Goal: Task Accomplishment & Management: Manage account settings

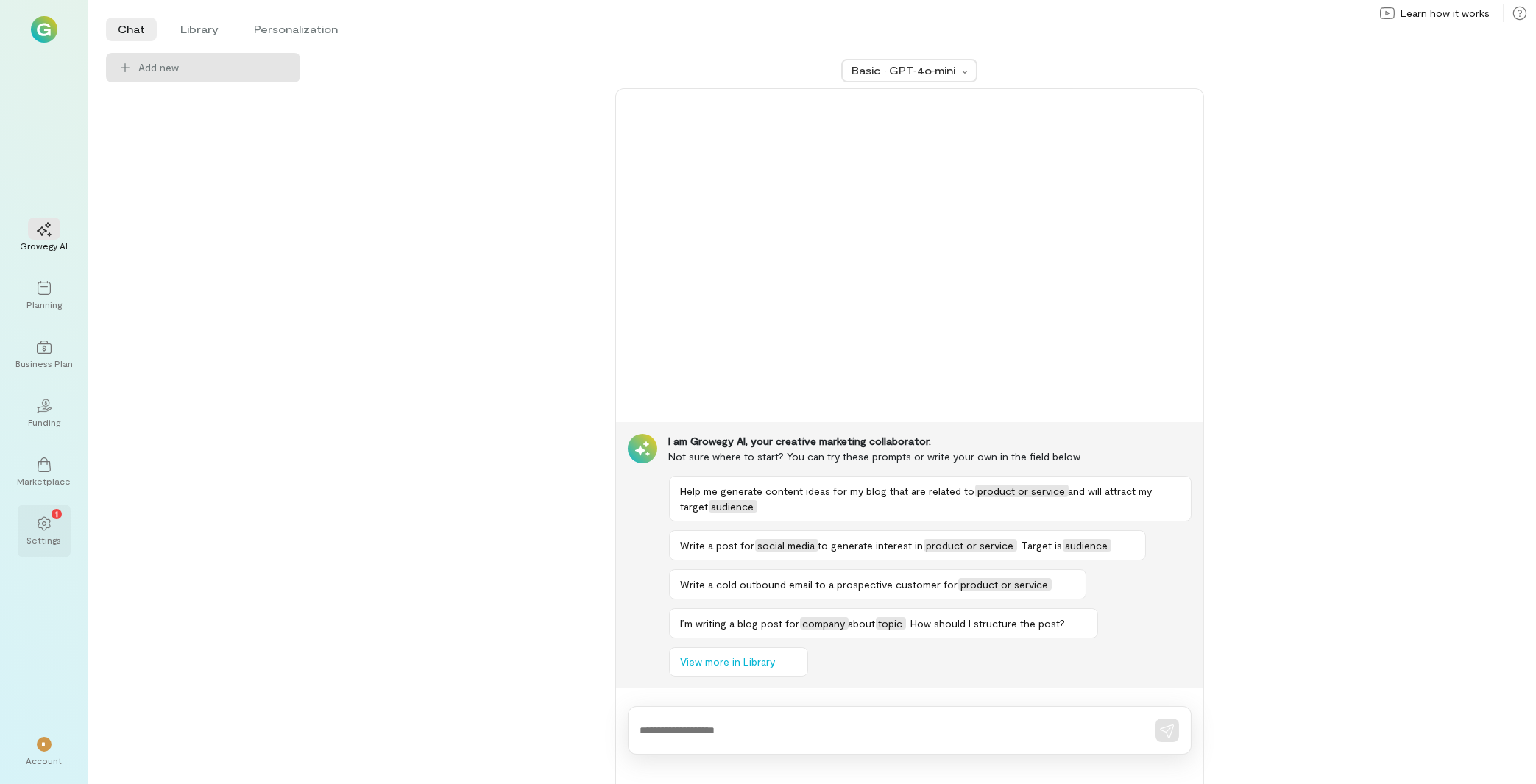
click at [63, 523] on div "1 Settings" at bounding box center [44, 531] width 53 height 53
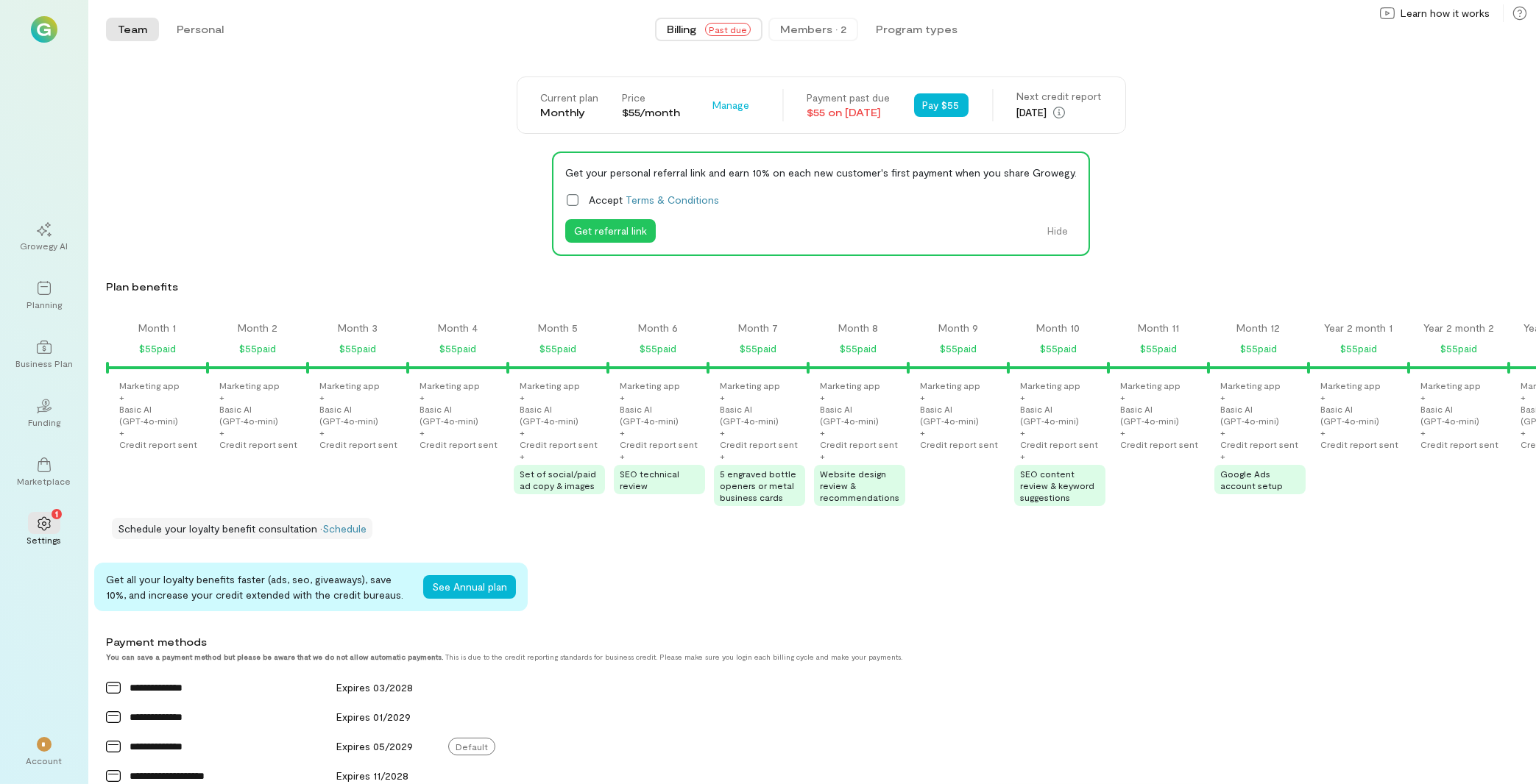
scroll to position [0, 1081]
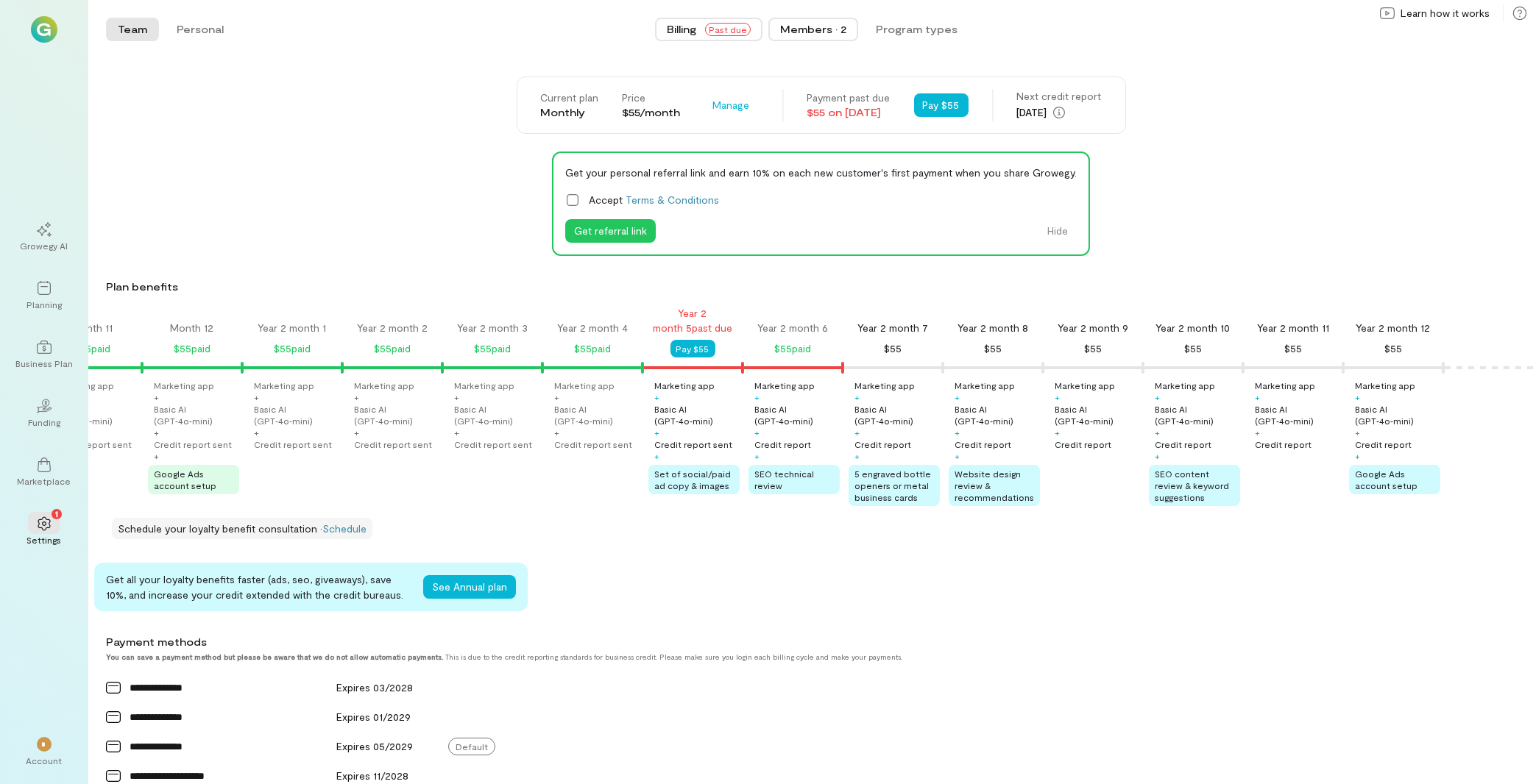
click at [803, 26] on div "Members · 2" at bounding box center [813, 30] width 66 height 15
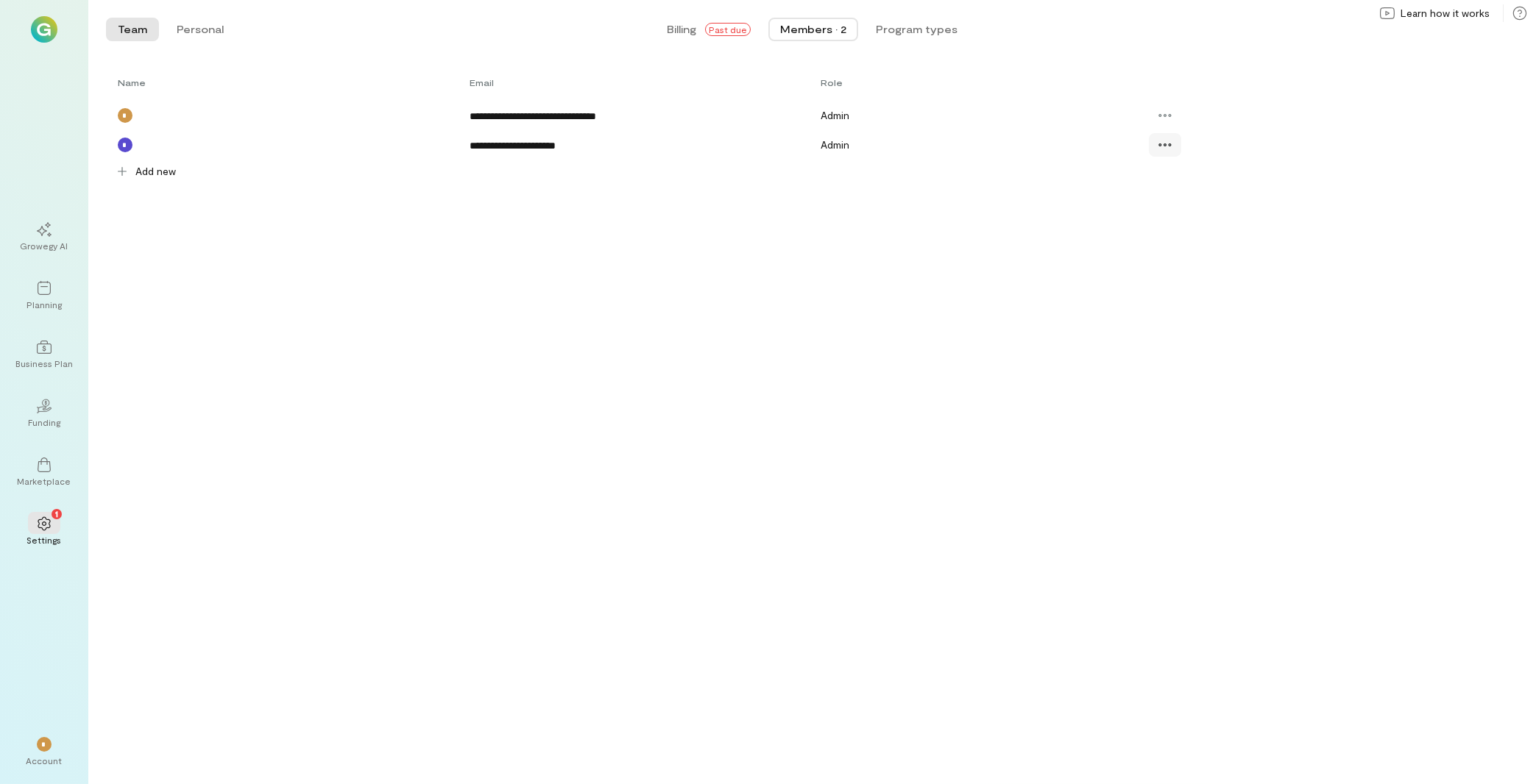
click at [1168, 142] on icon at bounding box center [1166, 145] width 15 height 15
click at [1219, 237] on span "Resend invite" at bounding box center [1218, 236] width 72 height 15
click at [51, 750] on div "*" at bounding box center [44, 745] width 15 height 15
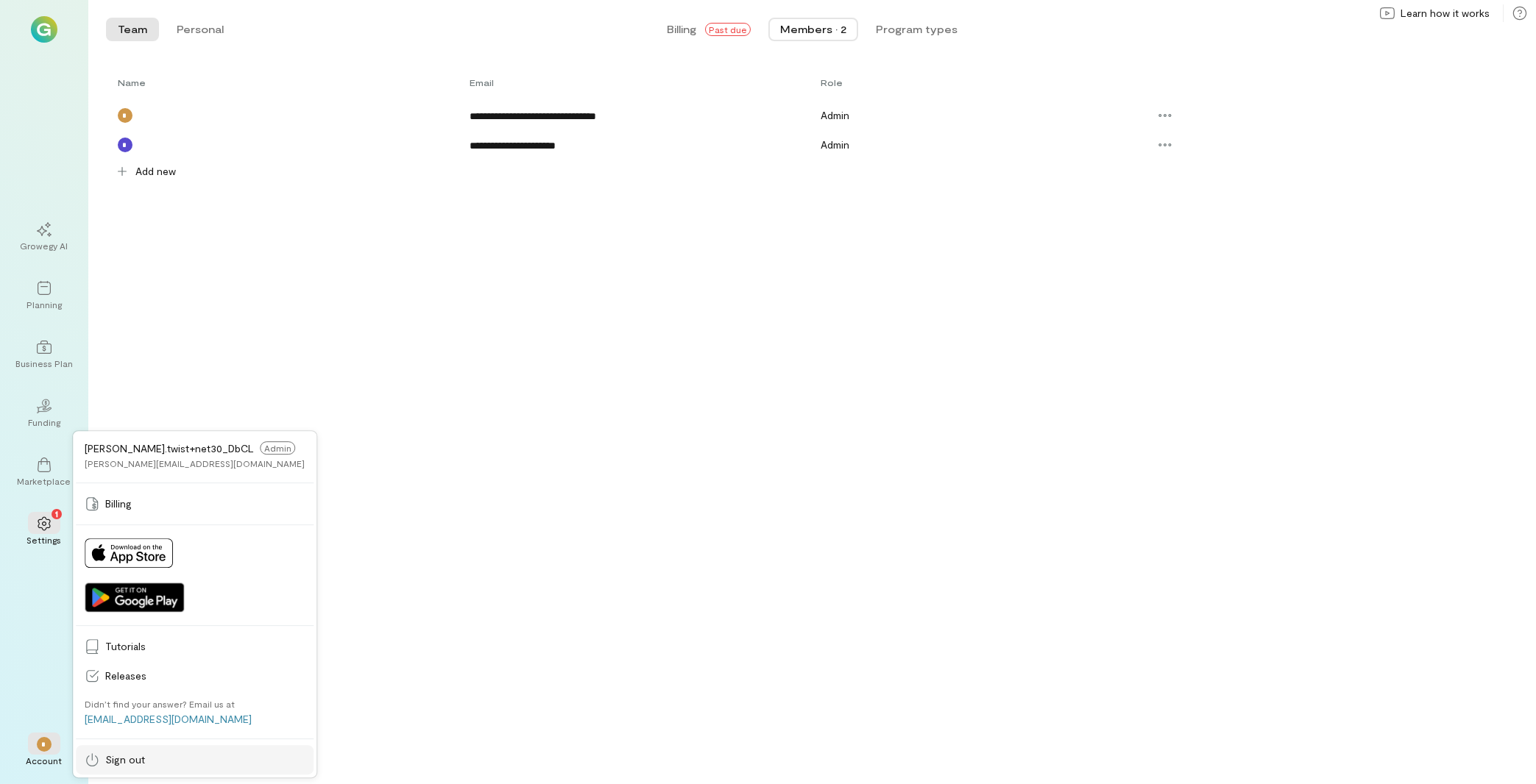
click at [129, 752] on link "Sign out" at bounding box center [194, 760] width 238 height 30
